Goal: Task Accomplishment & Management: Manage account settings

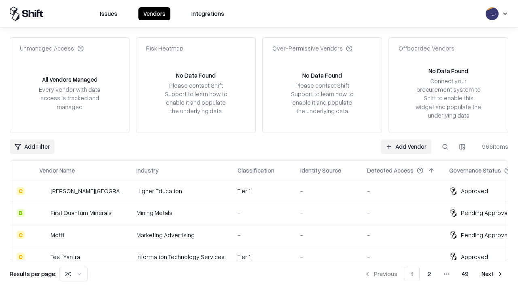
click at [406, 146] on link "Add Vendor" at bounding box center [406, 147] width 51 height 15
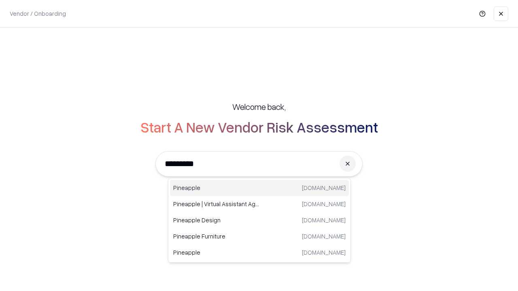
click at [259, 188] on div "Pineapple [DOMAIN_NAME]" at bounding box center [259, 188] width 179 height 16
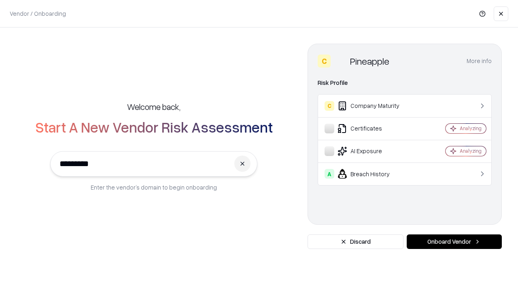
type input "*********"
click at [454, 242] on button "Onboard Vendor" at bounding box center [453, 242] width 95 height 15
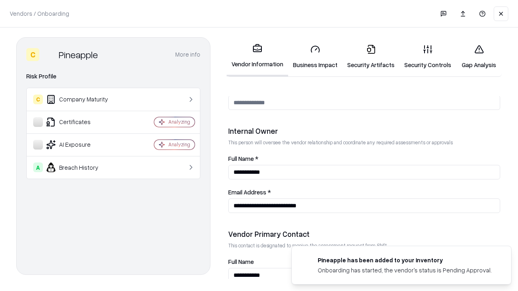
scroll to position [419, 0]
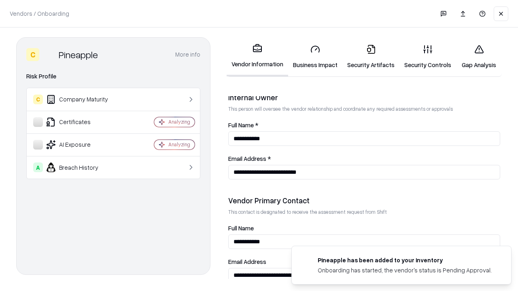
click at [315, 57] on link "Business Impact" at bounding box center [315, 57] width 54 height 38
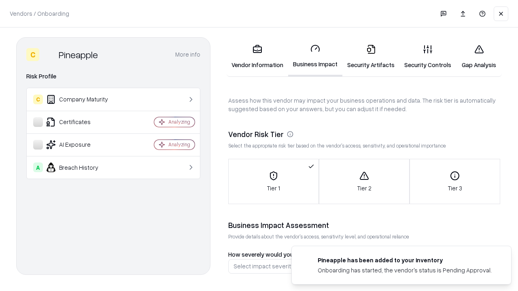
click at [370, 57] on link "Security Artifacts" at bounding box center [370, 57] width 57 height 38
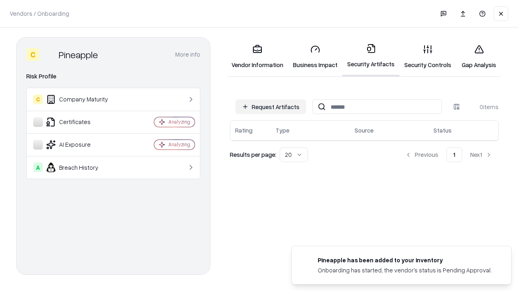
click at [271, 107] on button "Request Artifacts" at bounding box center [270, 106] width 70 height 15
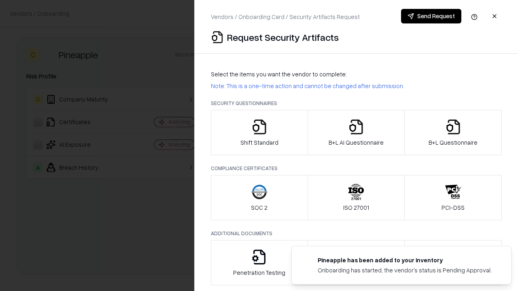
click at [259, 133] on icon "button" at bounding box center [259, 127] width 16 height 16
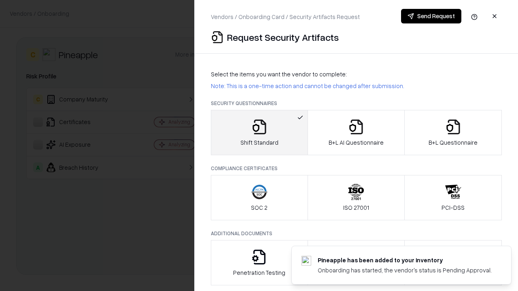
click at [431, 16] on button "Send Request" at bounding box center [431, 16] width 60 height 15
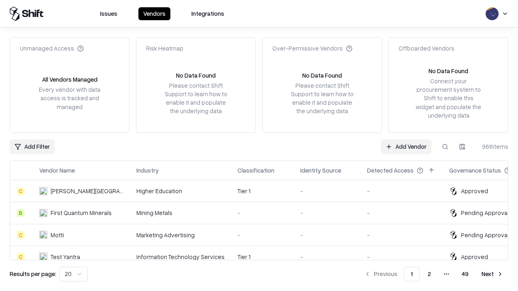
click at [445, 146] on button at bounding box center [445, 147] width 15 height 15
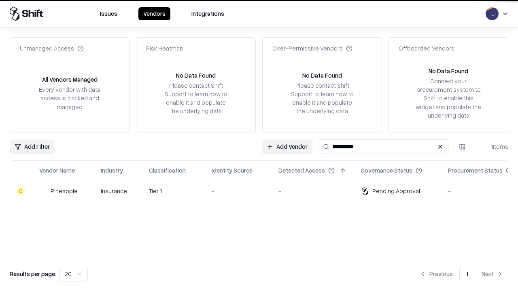
type input "*********"
click at [264, 191] on div "-" at bounding box center [238, 191] width 54 height 8
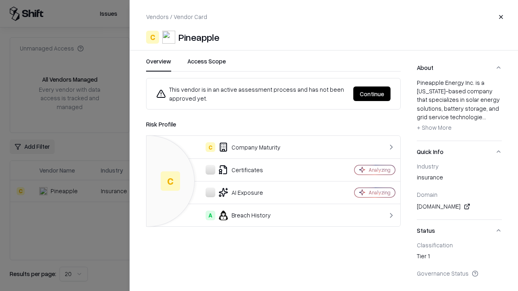
click at [372, 94] on button "Continue" at bounding box center [371, 94] width 37 height 15
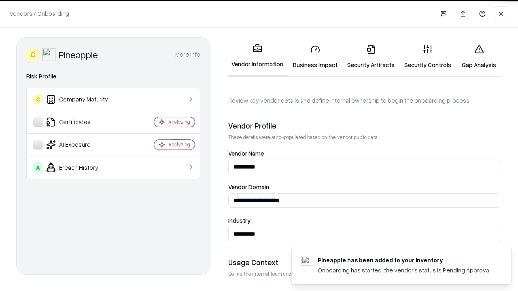
click at [370, 57] on link "Security Artifacts" at bounding box center [370, 57] width 57 height 38
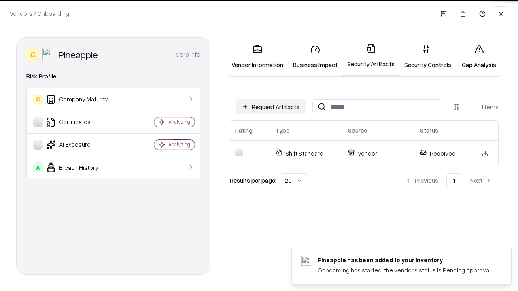
click at [478, 57] on link "Gap Analysis" at bounding box center [479, 57] width 46 height 38
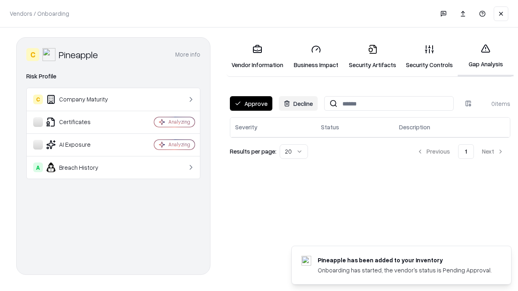
click at [251, 104] on button "Approve" at bounding box center [251, 103] width 42 height 15
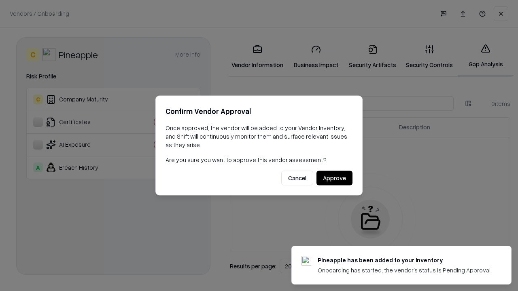
click at [334, 178] on button "Approve" at bounding box center [334, 178] width 36 height 15
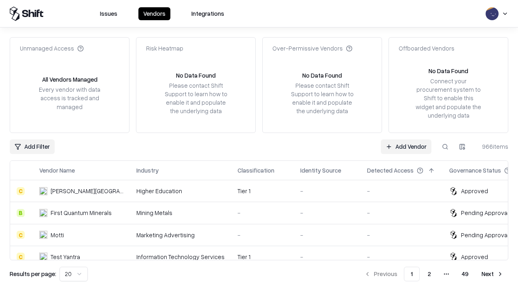
type input "*********"
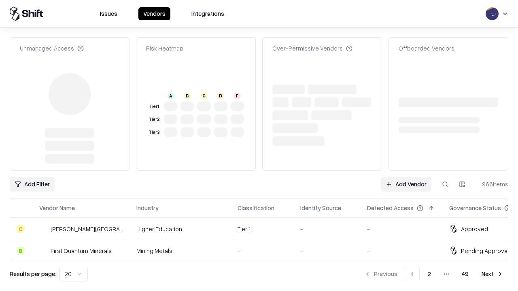
click at [406, 177] on link "Add Vendor" at bounding box center [406, 184] width 51 height 15
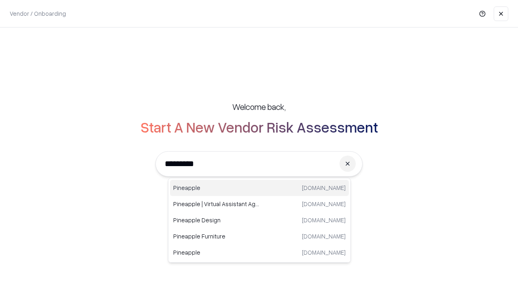
click at [259, 188] on div "Pineapple [DOMAIN_NAME]" at bounding box center [259, 188] width 179 height 16
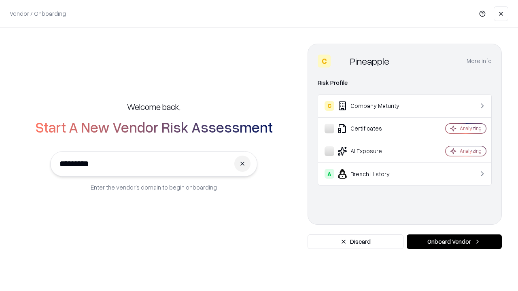
type input "*********"
click at [454, 242] on button "Onboard Vendor" at bounding box center [453, 242] width 95 height 15
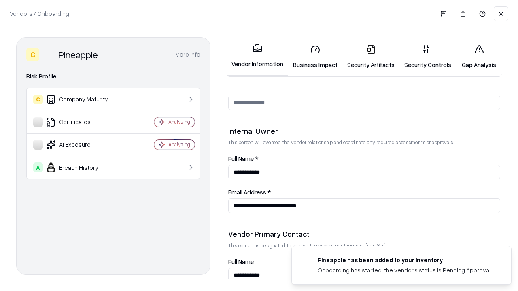
scroll to position [419, 0]
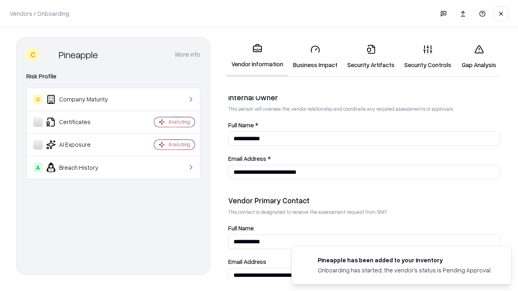
click at [478, 57] on link "Gap Analysis" at bounding box center [479, 57] width 46 height 38
